Goal: Find contact information

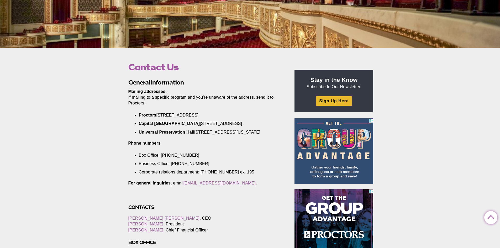
scroll to position [131, 0]
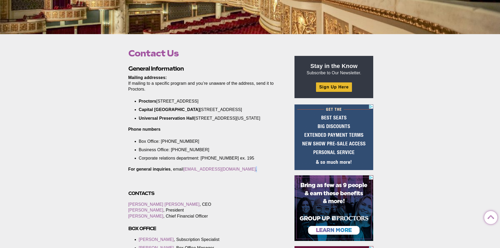
drag, startPoint x: 184, startPoint y: 176, endPoint x: 236, endPoint y: 182, distance: 52.3
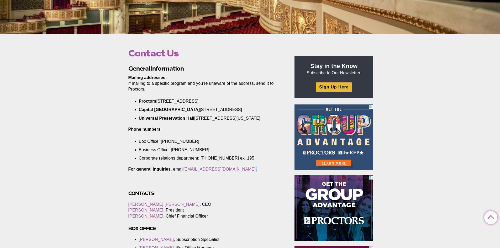
click at [216, 186] on div at bounding box center [205, 185] width 154 height 12
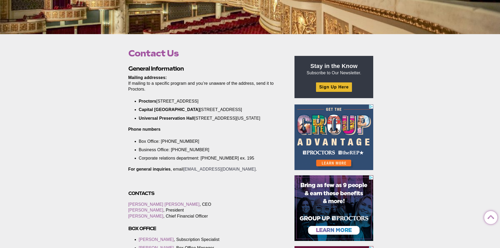
click at [200, 171] on link "[EMAIL_ADDRESS][DOMAIN_NAME]" at bounding box center [219, 169] width 72 height 4
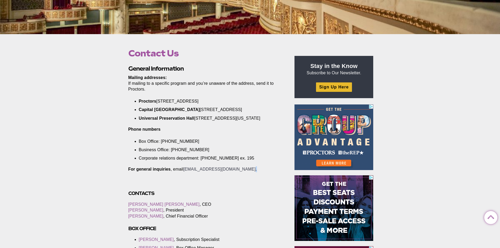
drag, startPoint x: 246, startPoint y: 175, endPoint x: 190, endPoint y: 176, distance: 56.2
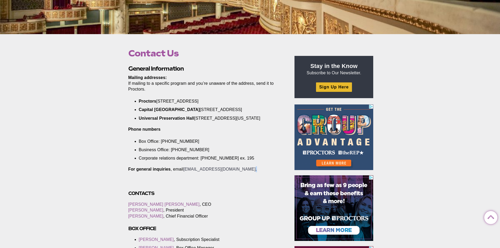
click at [190, 172] on p "For general inquiries , email [EMAIL_ADDRESS][DOMAIN_NAME] ." at bounding box center [205, 169] width 154 height 6
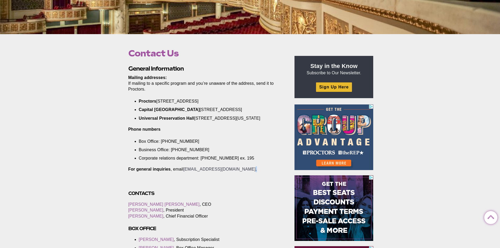
click at [200, 171] on link "[EMAIL_ADDRESS][DOMAIN_NAME]" at bounding box center [219, 169] width 72 height 4
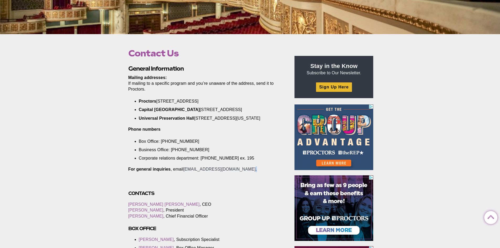
click at [200, 171] on link "[EMAIL_ADDRESS][DOMAIN_NAME]" at bounding box center [219, 169] width 72 height 4
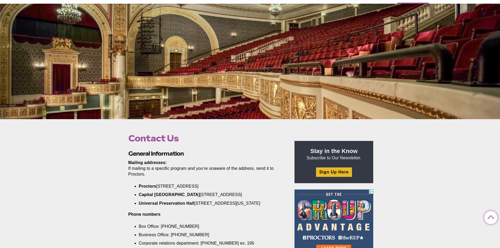
scroll to position [0, 0]
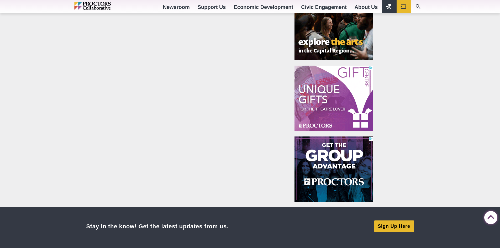
scroll to position [473, 0]
